Goal: Transaction & Acquisition: Purchase product/service

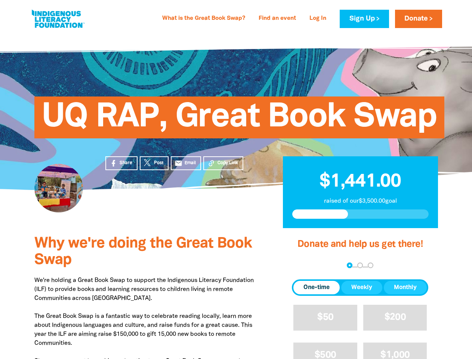
click at [236, 179] on div "UQ RAP, Great Book Swap" at bounding box center [236, 112] width 449 height 156
click at [223, 163] on span "Copy Link" at bounding box center [228, 163] width 21 height 7
click at [302, 266] on div "arrow_back Back Step 1 Step 2 Step 3" at bounding box center [360, 265] width 136 height 9
click at [349, 265] on div "Navigate to step 1 of 3 to enter your donation amount" at bounding box center [350, 265] width 2 height 2
click at [317, 287] on span "One-time" at bounding box center [317, 287] width 26 height 9
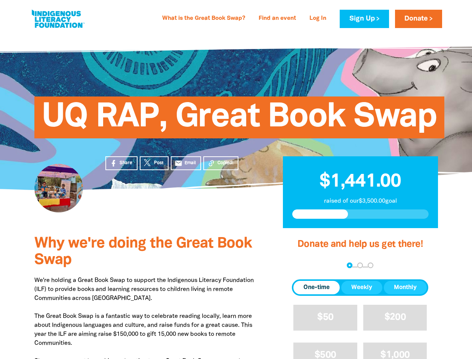
click at [362, 287] on span "Weekly" at bounding box center [361, 287] width 21 height 9
click at [405, 287] on span "Monthly" at bounding box center [405, 287] width 23 height 9
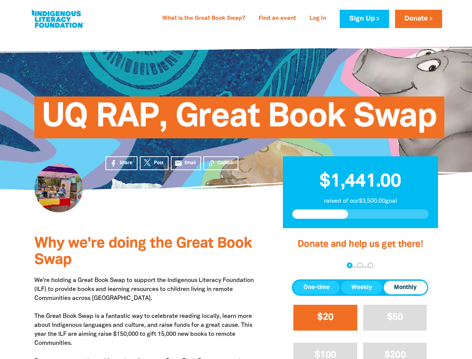
click at [325, 317] on span "$20" at bounding box center [325, 317] width 16 height 9
